Goal: Task Accomplishment & Management: Use online tool/utility

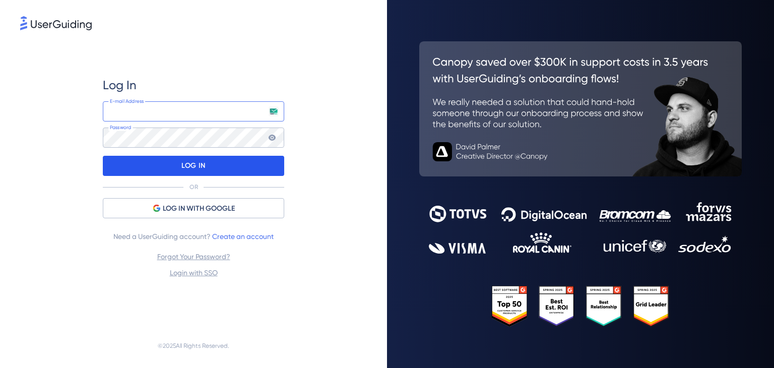
type input "[EMAIL_ADDRESS][DOMAIN_NAME]"
click at [226, 168] on div "LOG IN" at bounding box center [193, 166] width 181 height 20
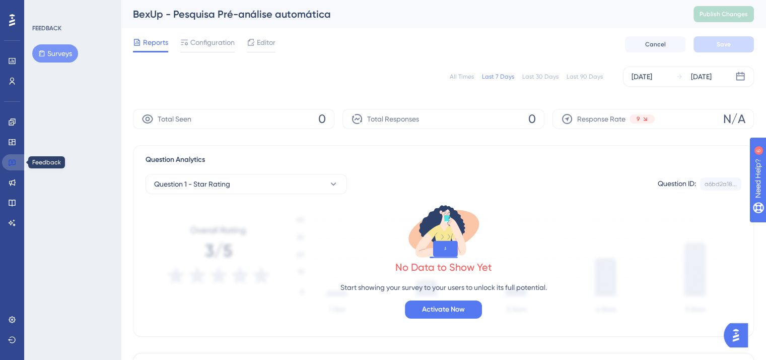
click at [14, 162] on icon at bounding box center [12, 162] width 8 height 8
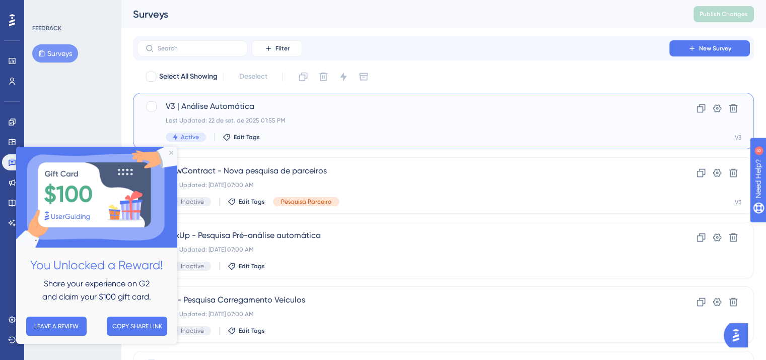
click at [309, 109] on span "V3 | Análise Automática" at bounding box center [403, 106] width 475 height 12
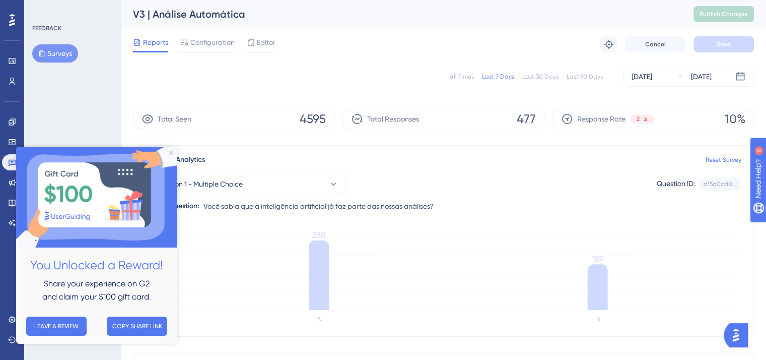
click at [171, 150] on img at bounding box center [96, 197] width 161 height 101
click at [534, 79] on div "Last 30 Days" at bounding box center [541, 77] width 36 height 8
click at [171, 150] on img at bounding box center [96, 197] width 161 height 101
click at [171, 152] on icon "Close Preview" at bounding box center [171, 153] width 4 height 4
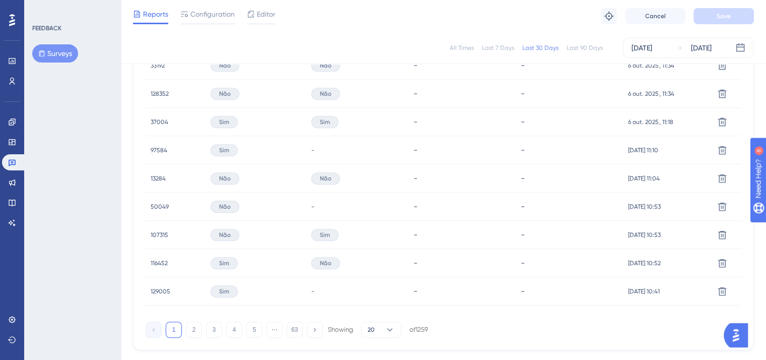
scroll to position [709, 0]
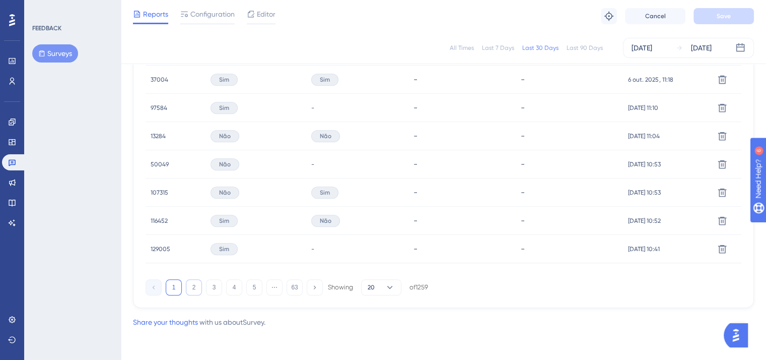
click at [191, 286] on button "2" at bounding box center [194, 287] width 16 height 16
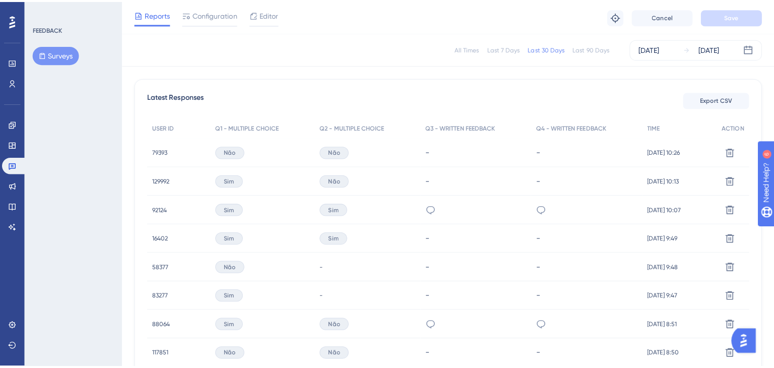
scroll to position [255, 0]
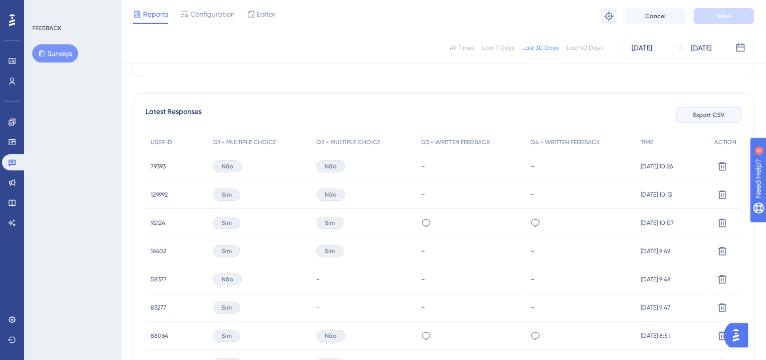
click at [704, 117] on span "Export CSV" at bounding box center [709, 115] width 32 height 8
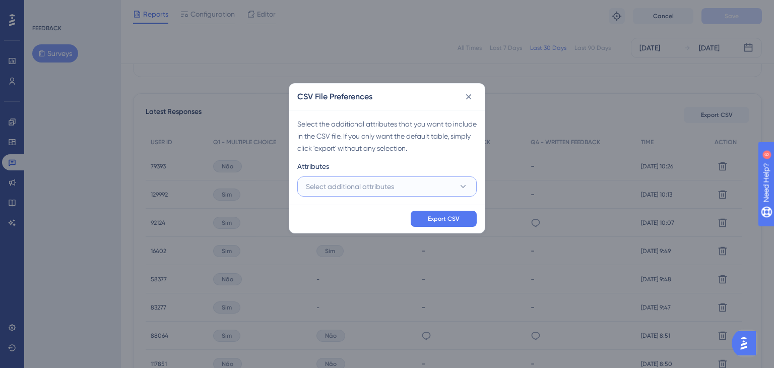
click at [417, 190] on button "Select additional attributes" at bounding box center [386, 186] width 179 height 20
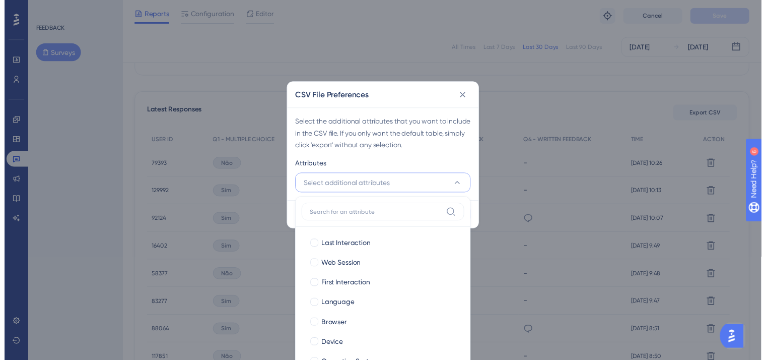
scroll to position [298, 0]
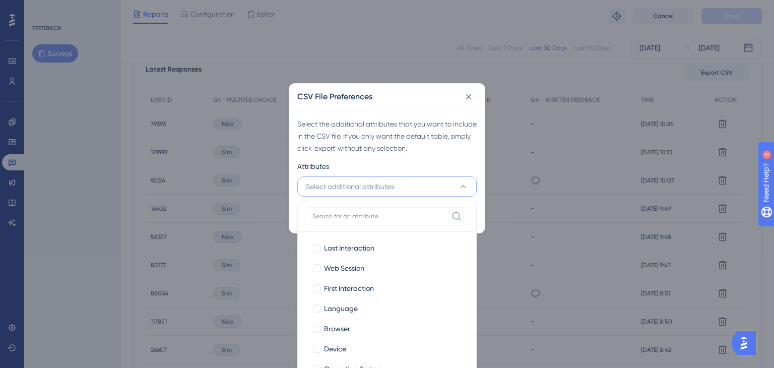
click at [417, 190] on button "Select additional attributes" at bounding box center [386, 186] width 179 height 20
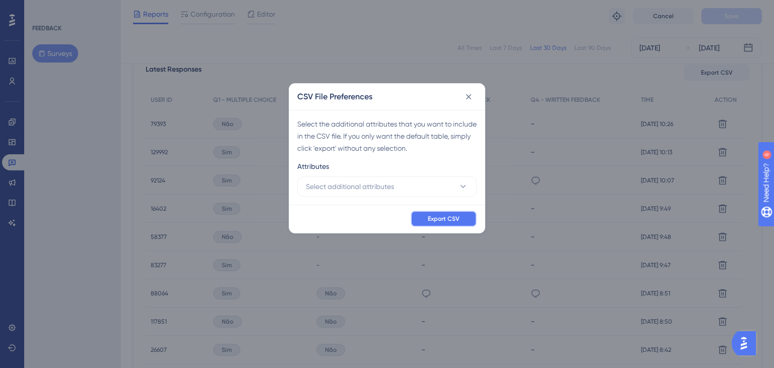
click at [441, 216] on span "Export CSV" at bounding box center [444, 219] width 32 height 8
